Goal: Use online tool/utility: Utilize a website feature to perform a specific function

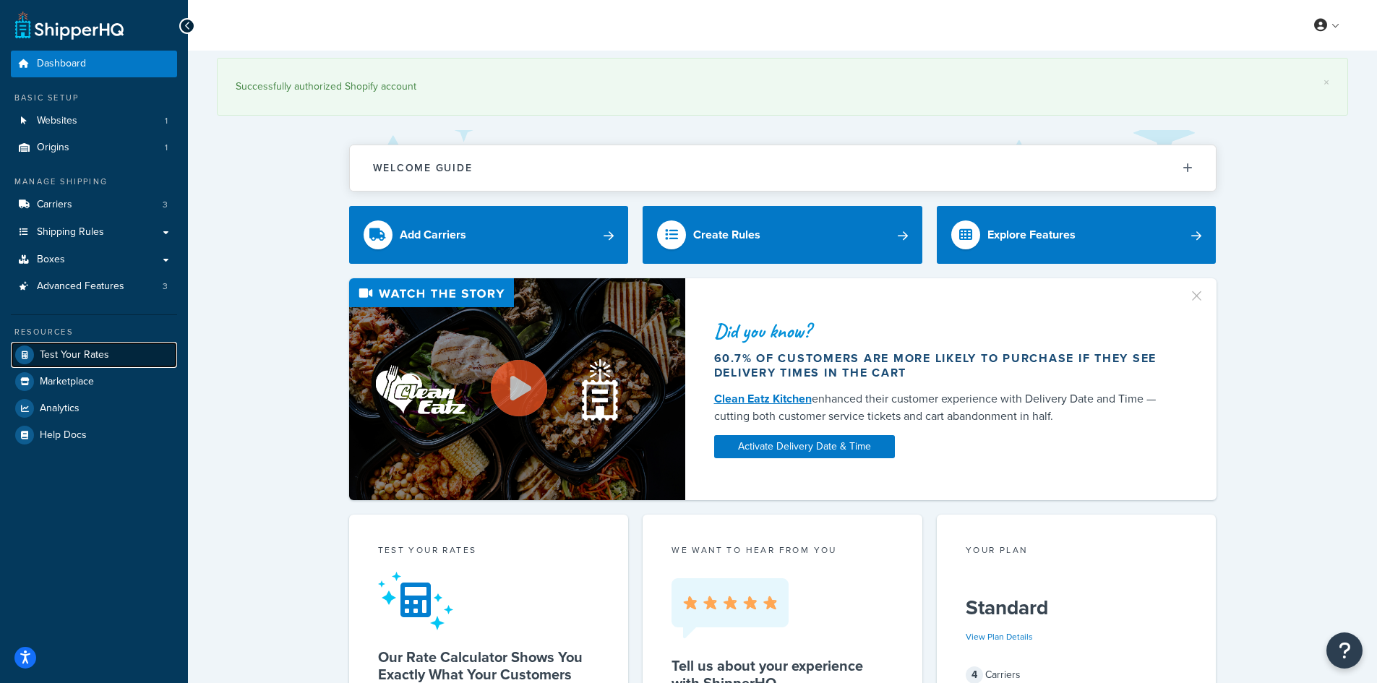
click at [55, 349] on span "Test Your Rates" at bounding box center [74, 355] width 69 height 12
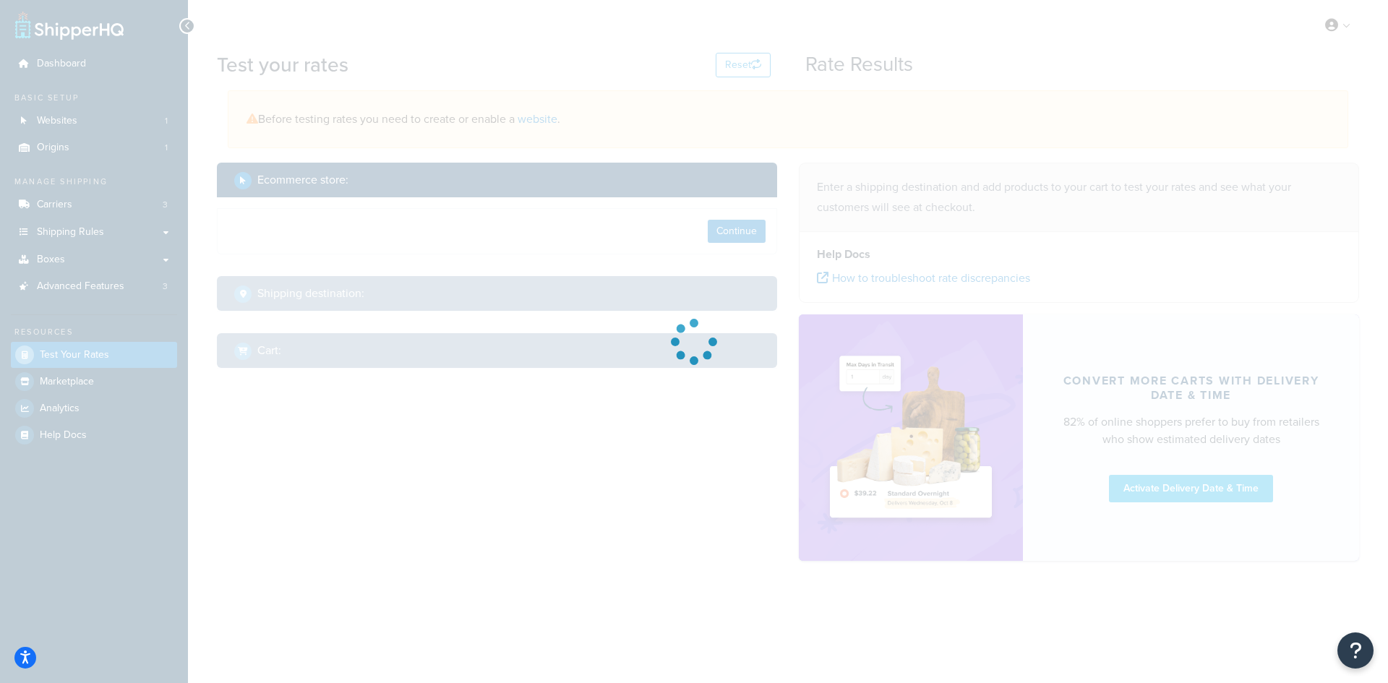
select select "[GEOGRAPHIC_DATA]"
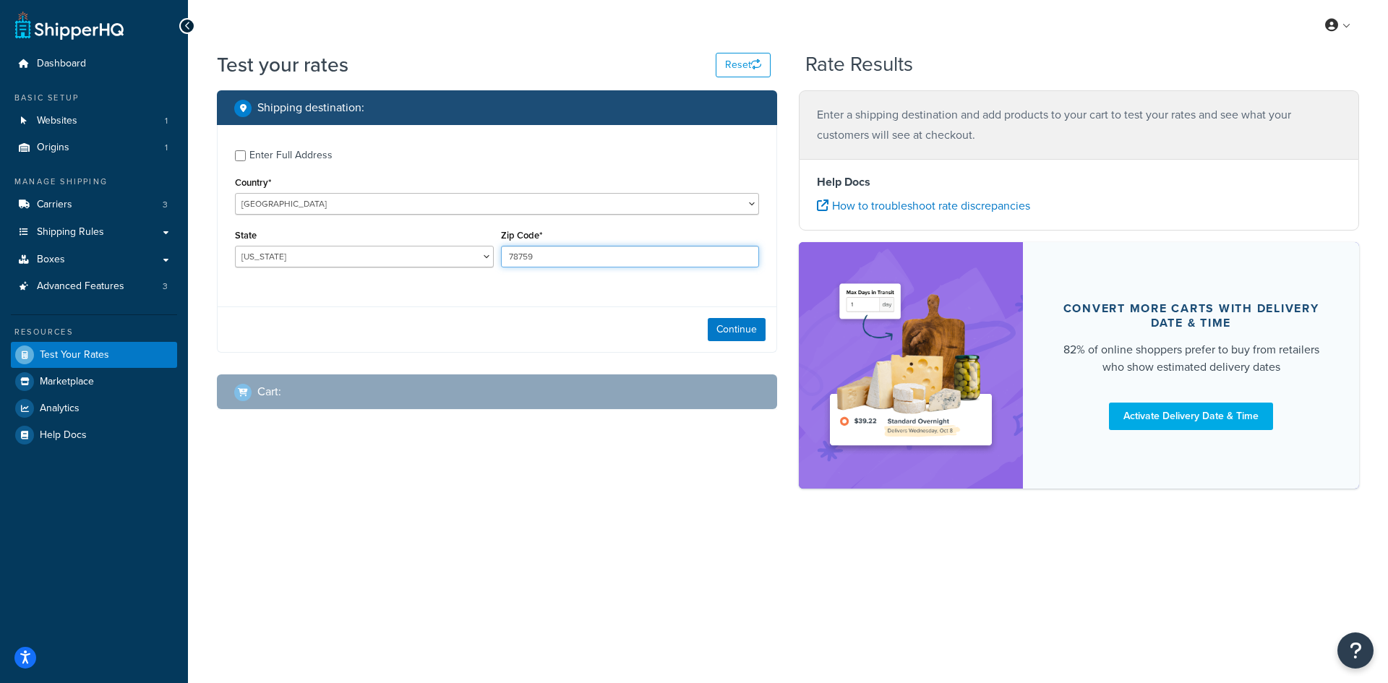
click at [567, 252] on input "78759" at bounding box center [630, 257] width 259 height 22
paste input "96753"
type input "96753"
click at [312, 244] on div "State [US_STATE] [US_STATE] [US_STATE] [US_STATE] [US_STATE] Armed Forces Ameri…" at bounding box center [364, 247] width 259 height 42
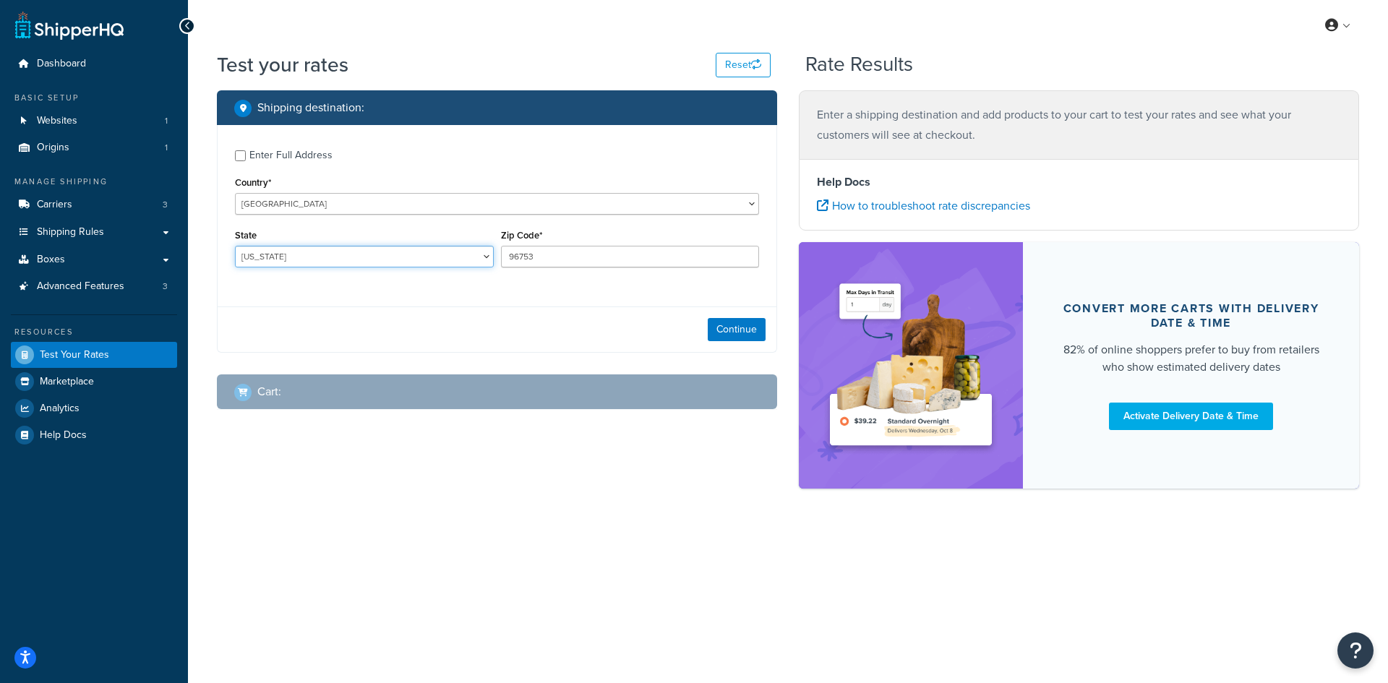
click at [307, 265] on select "[US_STATE] [US_STATE] [US_STATE] [US_STATE] [US_STATE] Armed Forces Americas Ar…" at bounding box center [364, 257] width 259 height 22
select select "HI"
click at [235, 246] on select "[US_STATE] [US_STATE] [US_STATE] [US_STATE] [US_STATE] Armed Forces Americas Ar…" at bounding box center [364, 257] width 259 height 22
click at [735, 327] on button "Continue" at bounding box center [737, 329] width 58 height 23
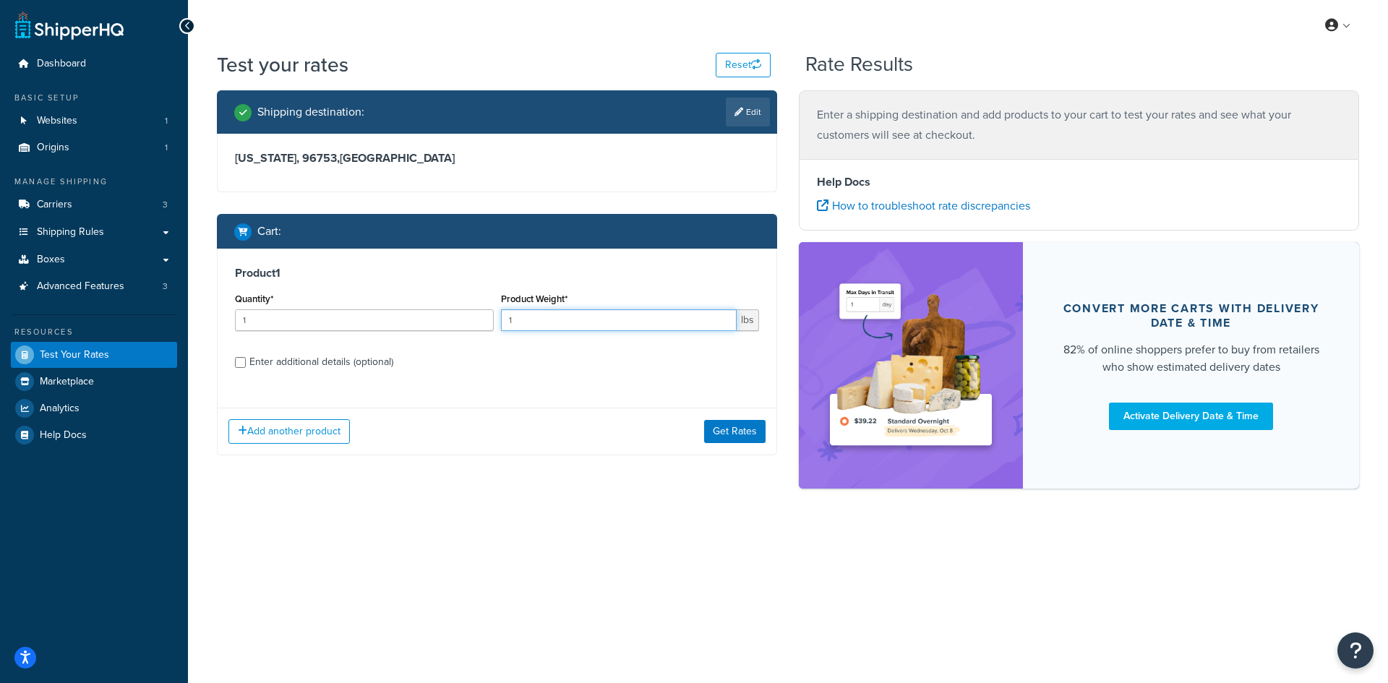
click at [529, 325] on input "1" at bounding box center [619, 320] width 236 height 22
type input "1"
type input "0.90"
click at [289, 313] on input "1" at bounding box center [364, 320] width 259 height 22
type input "100"
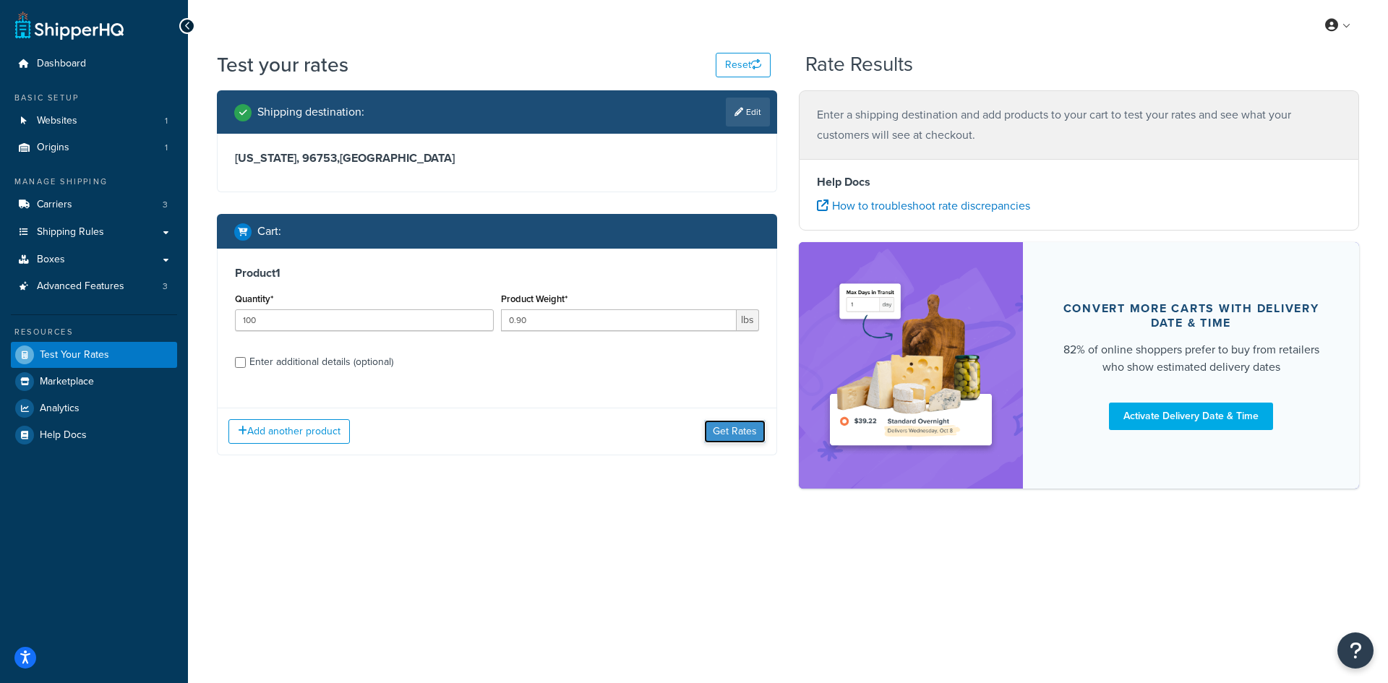
click at [727, 430] on button "Get Rates" at bounding box center [734, 431] width 61 height 23
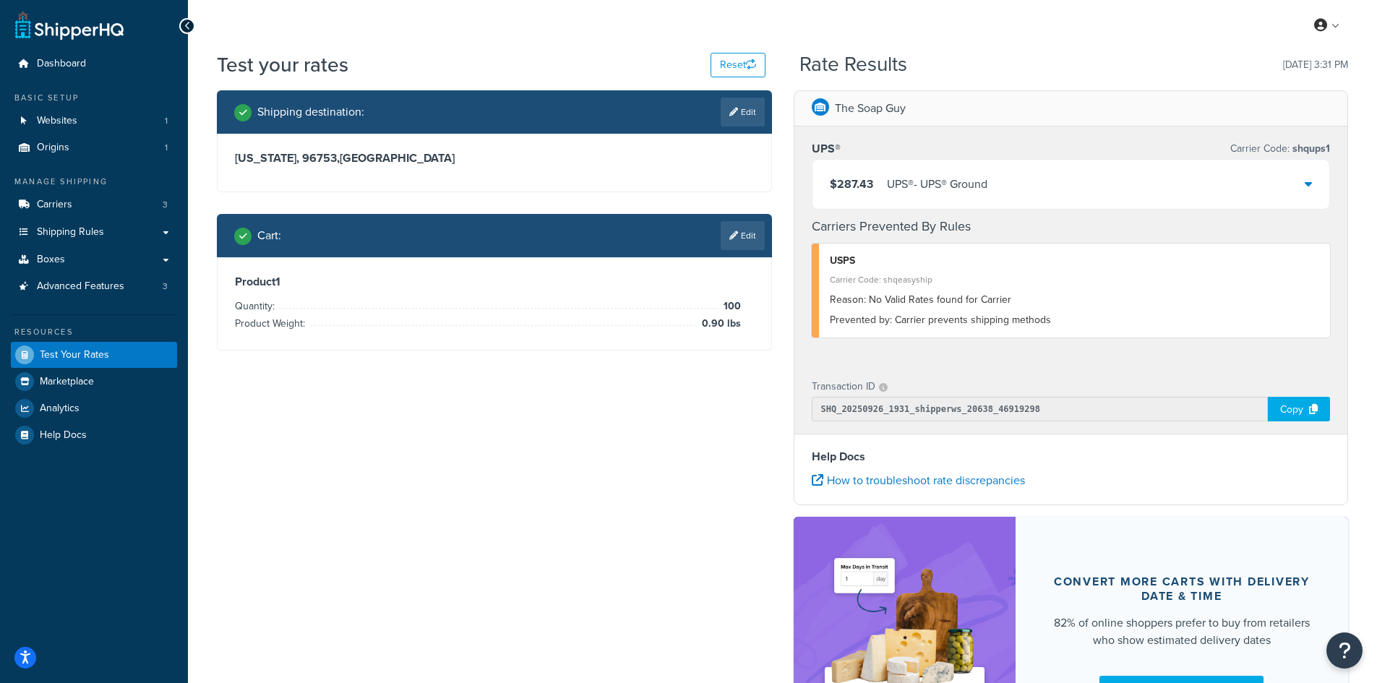
click at [867, 325] on span "Prevented by:" at bounding box center [861, 319] width 62 height 15
click at [936, 231] on h4 "Carriers Prevented By Rules" at bounding box center [1071, 227] width 519 height 20
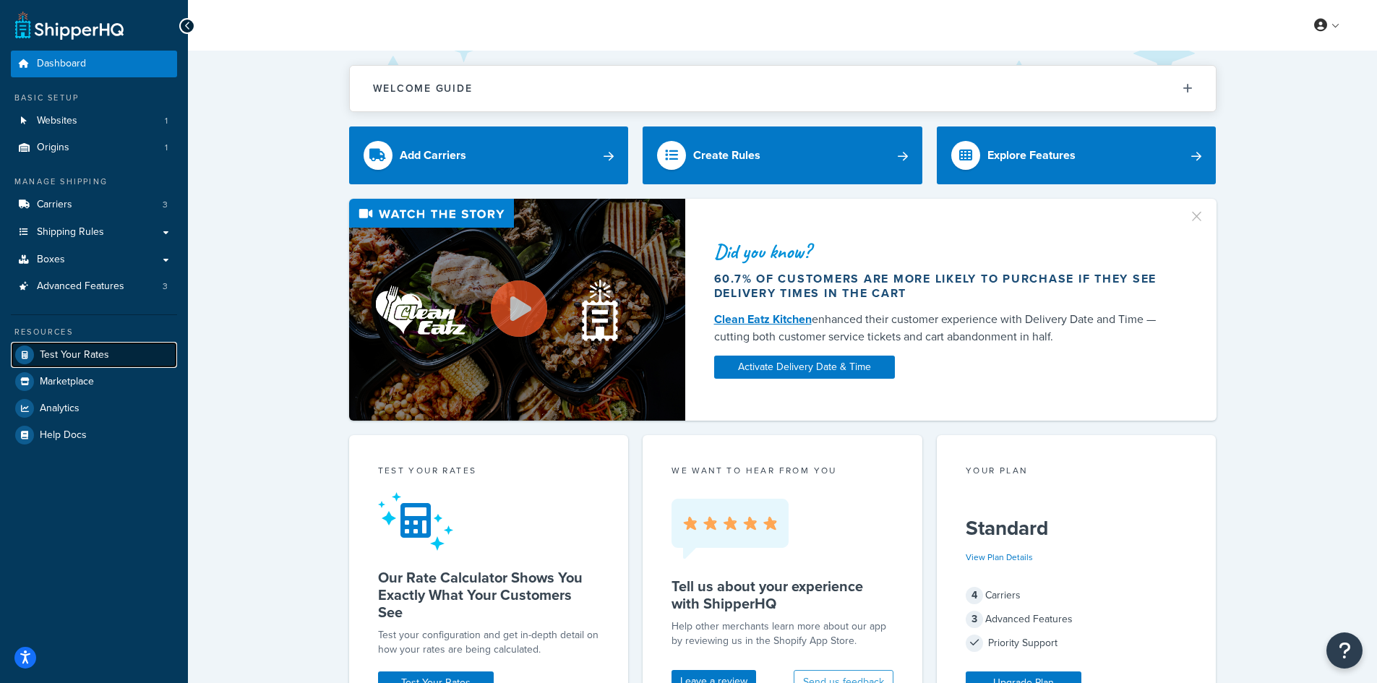
click at [77, 363] on link "Test Your Rates" at bounding box center [94, 355] width 166 height 26
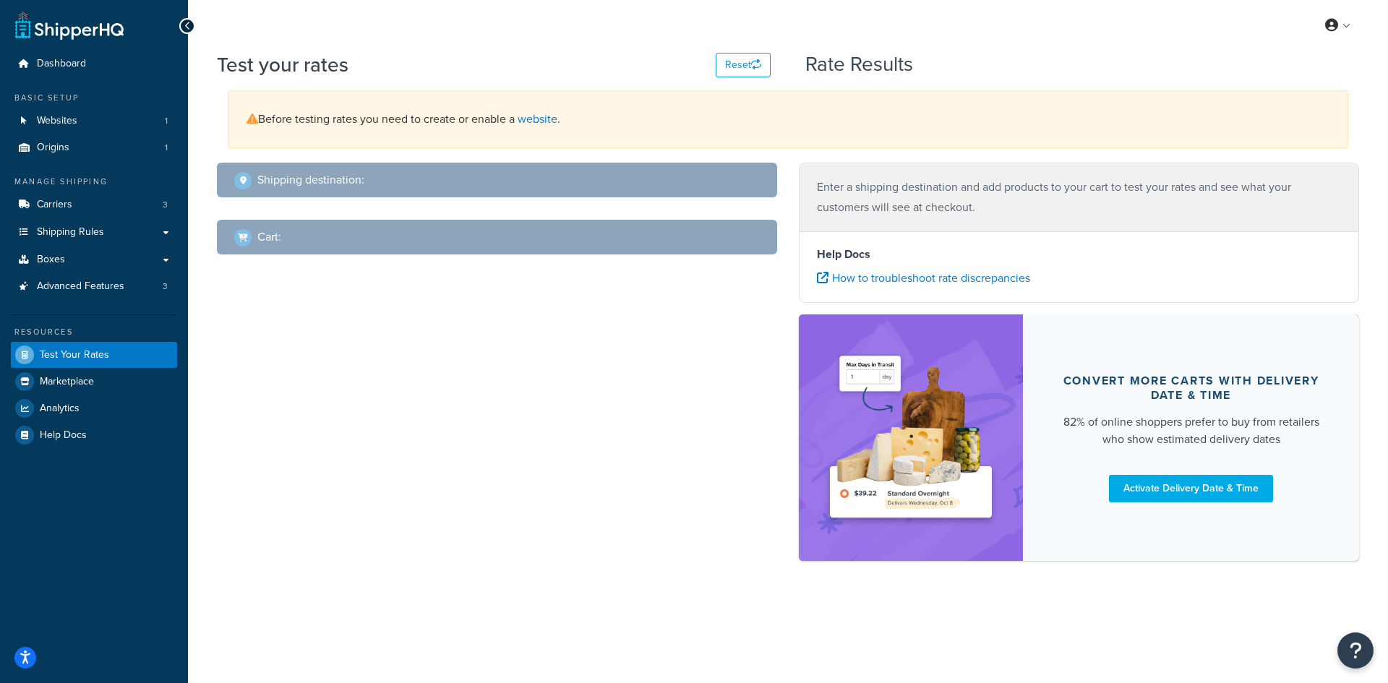
select select "[GEOGRAPHIC_DATA]"
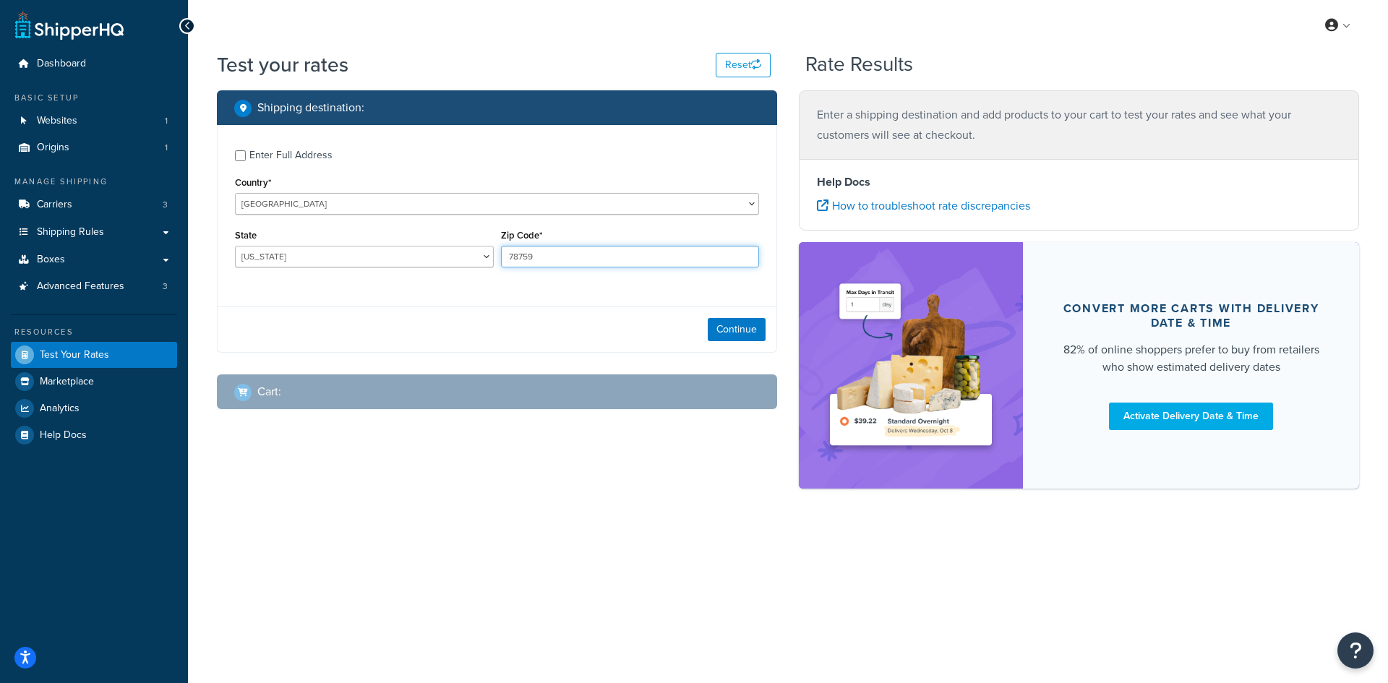
click at [528, 260] on input "78759" at bounding box center [630, 257] width 259 height 22
click at [529, 260] on input "78759" at bounding box center [630, 257] width 259 height 22
paste input "33404"
type input "33404"
click at [291, 253] on select "[US_STATE] [US_STATE] [US_STATE] [US_STATE] [US_STATE] Armed Forces Americas Ar…" at bounding box center [364, 257] width 259 height 22
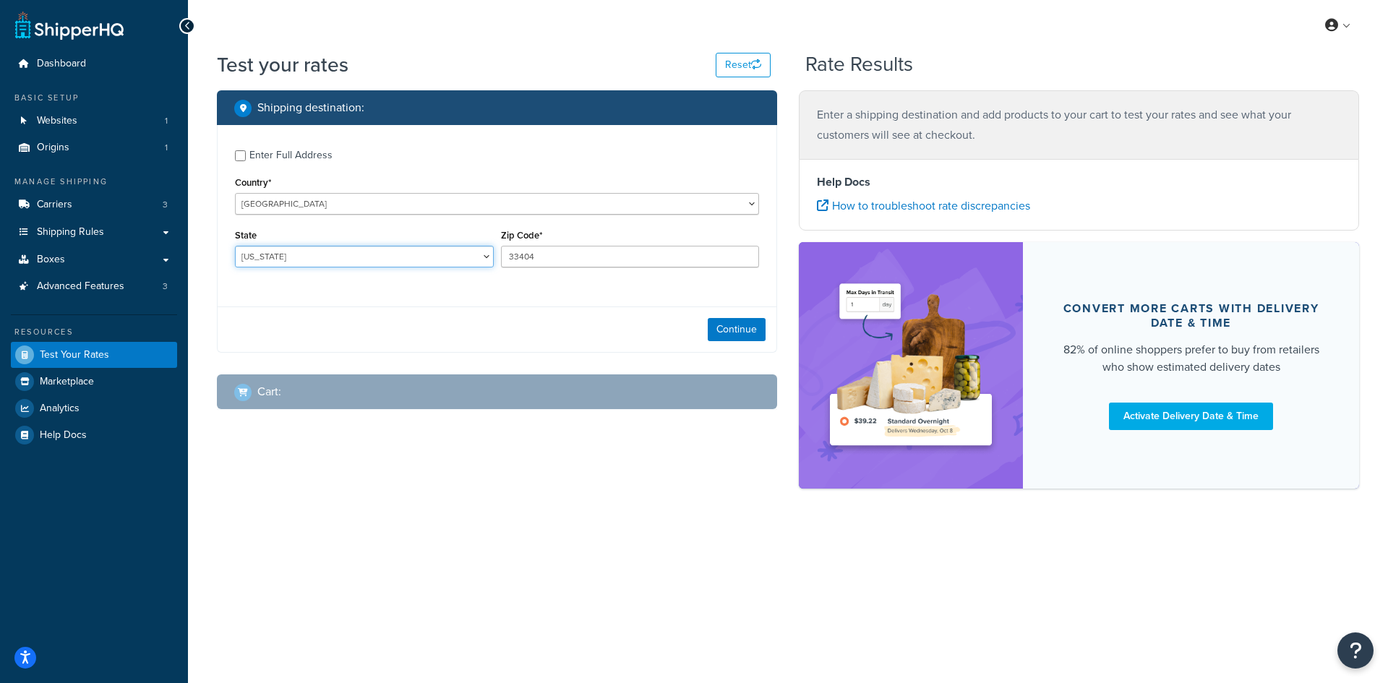
select select "FL"
click at [235, 246] on select "[US_STATE] [US_STATE] [US_STATE] [US_STATE] [US_STATE] Armed Forces Americas Ar…" at bounding box center [364, 257] width 259 height 22
click at [725, 331] on button "Continue" at bounding box center [737, 329] width 58 height 23
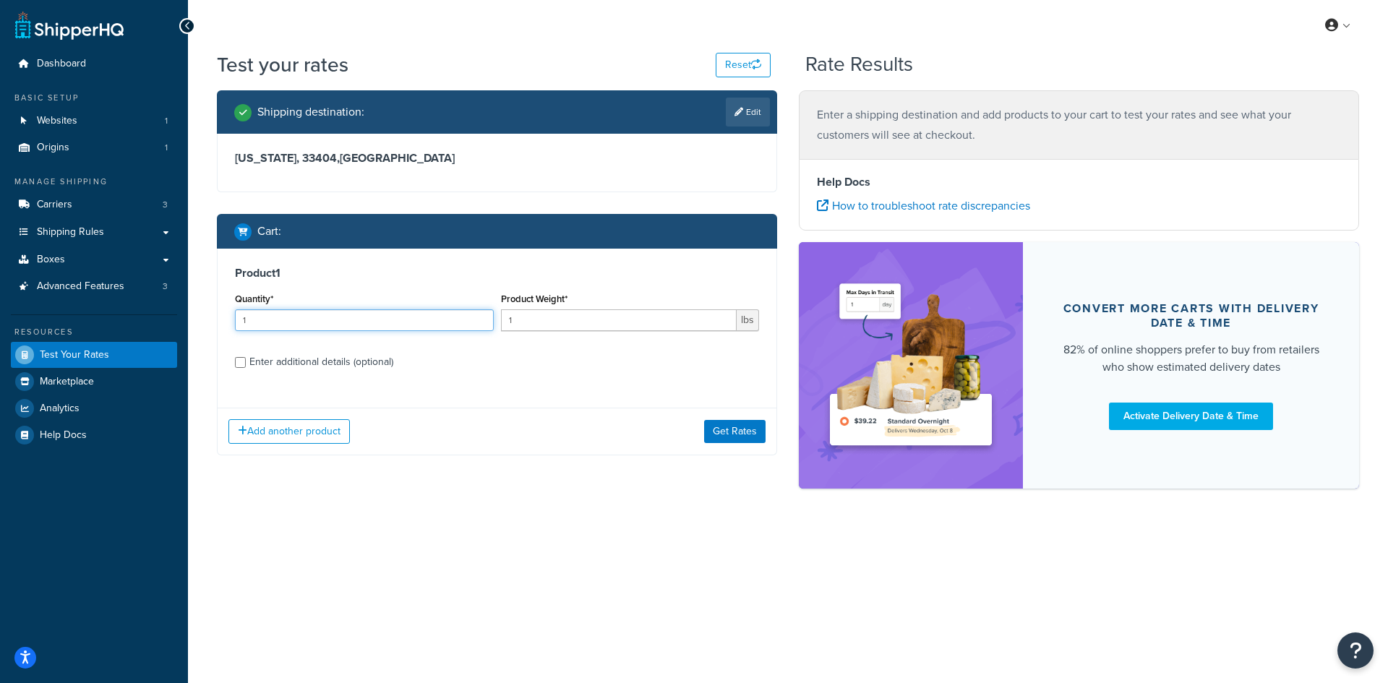
click at [379, 325] on input "1" at bounding box center [364, 320] width 259 height 22
type input "100"
click at [590, 341] on div "Product Weight* 1 lbs" at bounding box center [630, 315] width 266 height 53
click at [567, 325] on input "1" at bounding box center [619, 320] width 236 height 22
type input "0.20"
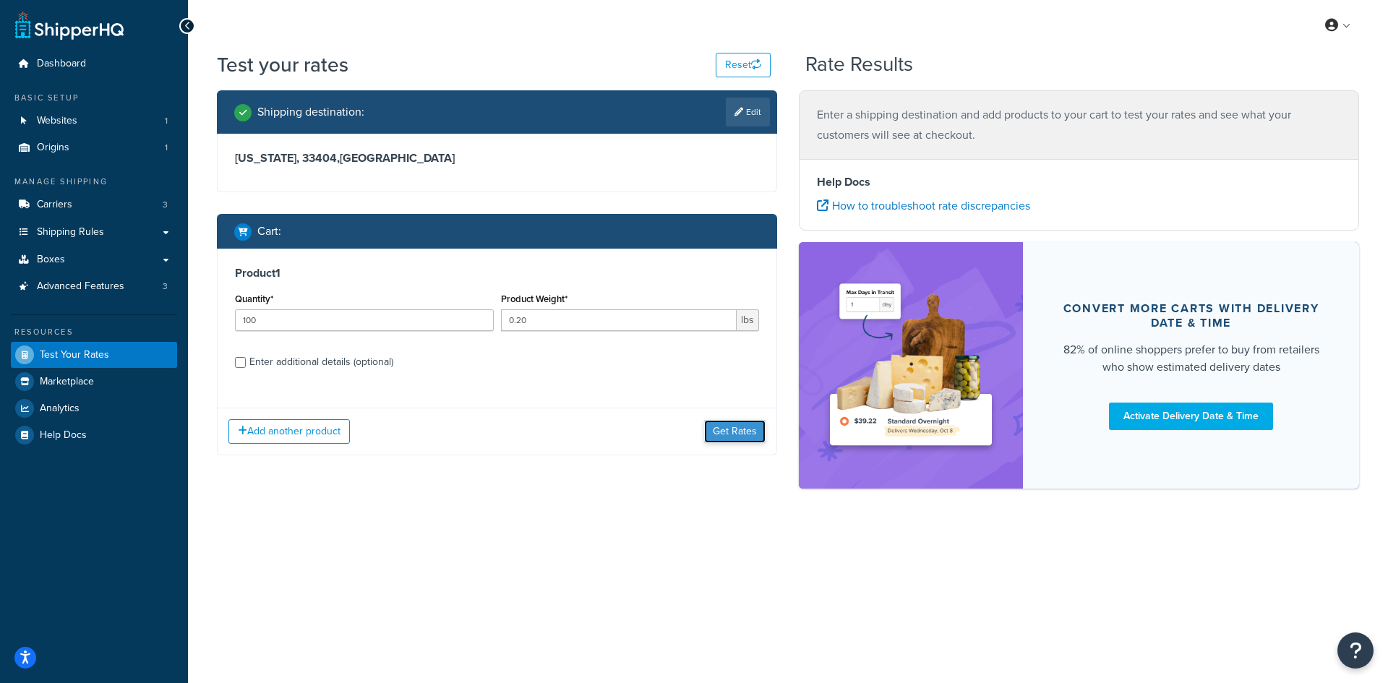
click at [732, 437] on button "Get Rates" at bounding box center [734, 431] width 61 height 23
